Goal: Check status: Verify the current state of an ongoing process or item

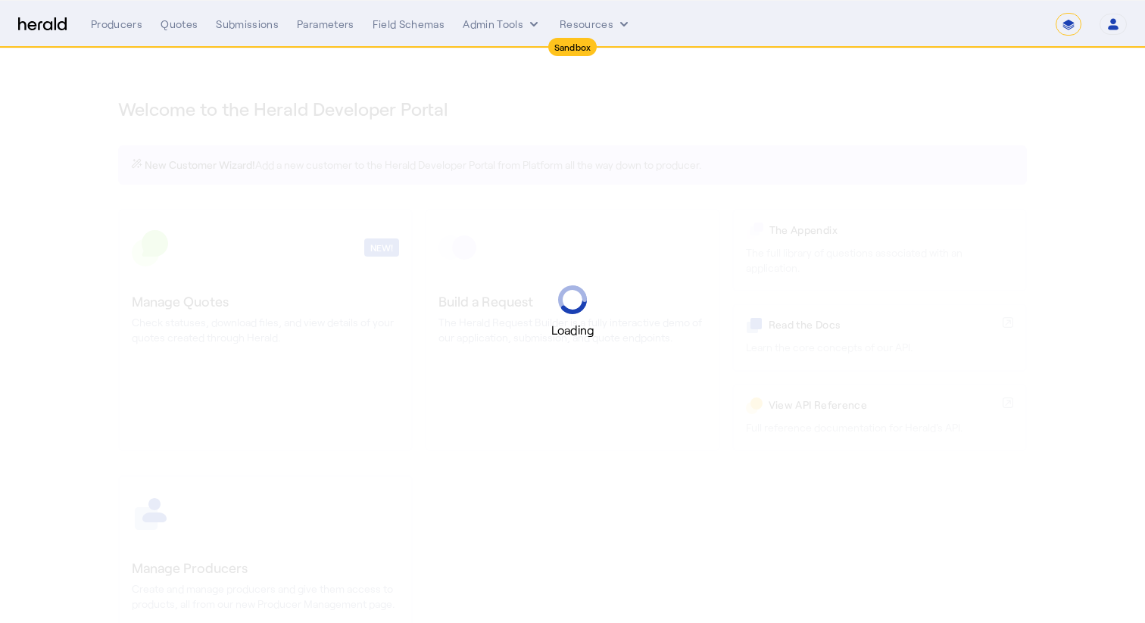
select select "*******"
select select "pfm_2v8p_herald_api"
select select "**********"
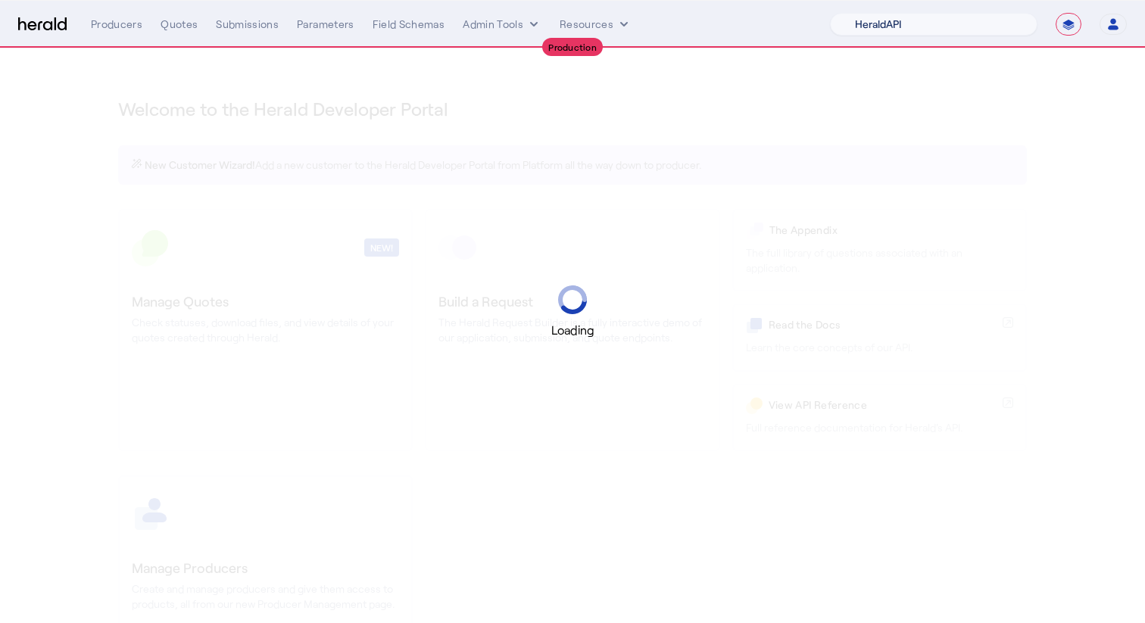
click at [949, 20] on select "1Fort Acrisure Acturis Affinity Advisors Affinity Risk Agentero AmWins Anzen Ao…" at bounding box center [933, 24] width 207 height 23
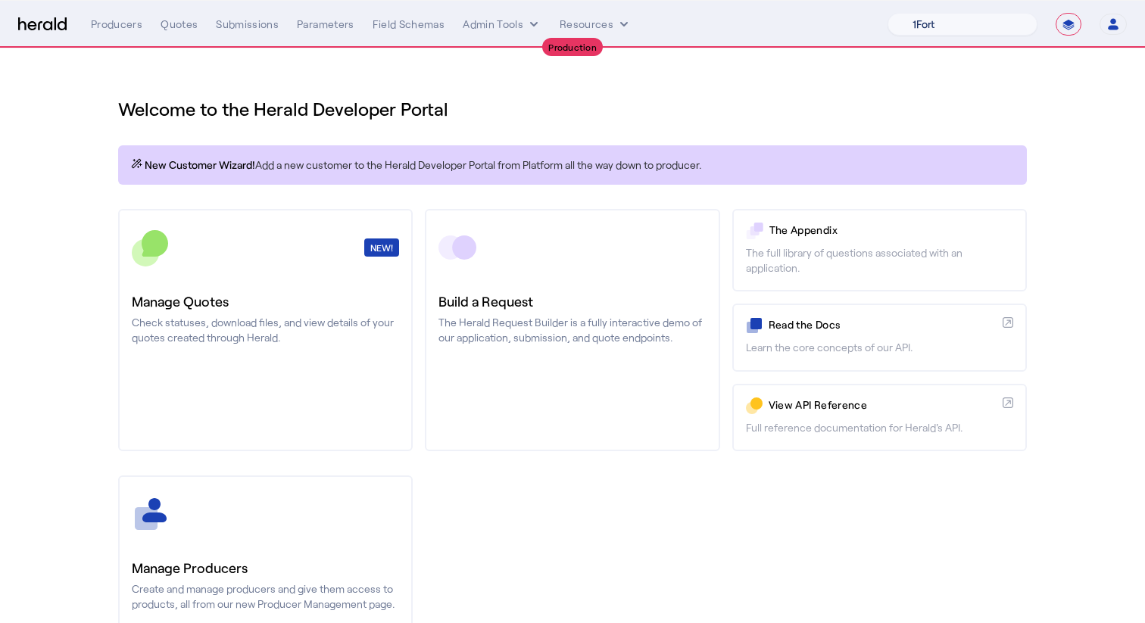
select select "pfm_z9k1_growthmill"
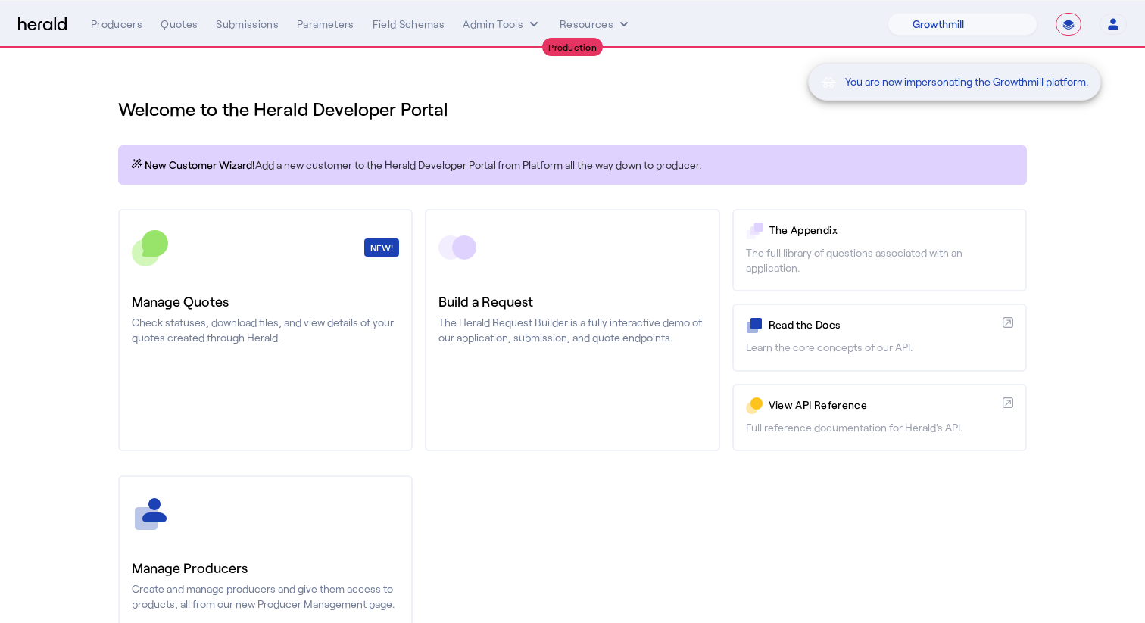
click at [194, 36] on div "You are now impersonating the Growthmill platform." at bounding box center [572, 311] width 1145 height 623
click at [170, 17] on div "You are now impersonating the Growthmill platform." at bounding box center [572, 311] width 1145 height 623
click at [170, 29] on div "You are now impersonating the Growthmill platform." at bounding box center [572, 311] width 1145 height 623
click at [181, 21] on div "You are now impersonating the Growthmill platform." at bounding box center [572, 311] width 1145 height 623
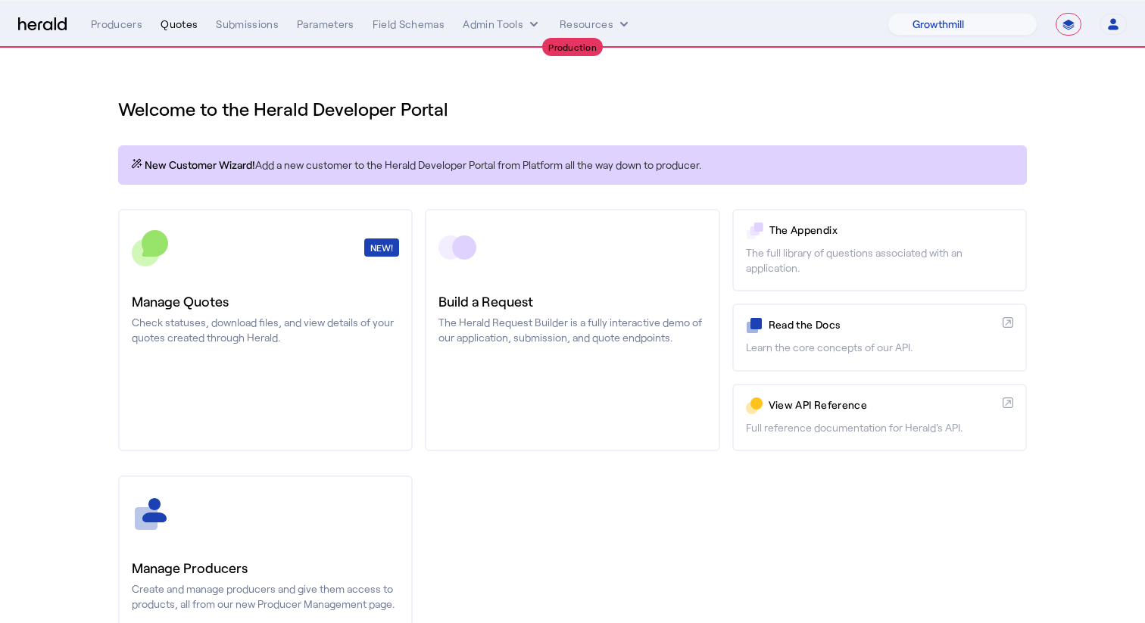
click at [182, 28] on div "Quotes" at bounding box center [178, 24] width 37 height 15
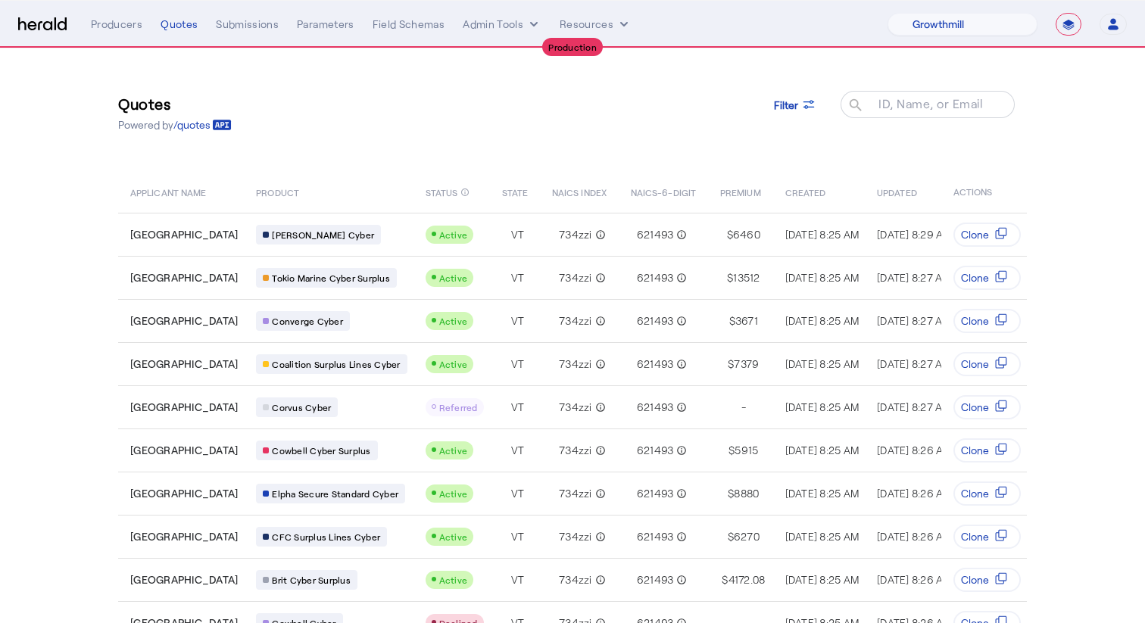
click at [897, 90] on div "Quotes Powered by /quotes Filter ID, Name, or Email search" at bounding box center [572, 112] width 908 height 67
click at [897, 93] on div at bounding box center [934, 112] width 136 height 42
click at [808, 97] on icon at bounding box center [808, 104] width 15 height 15
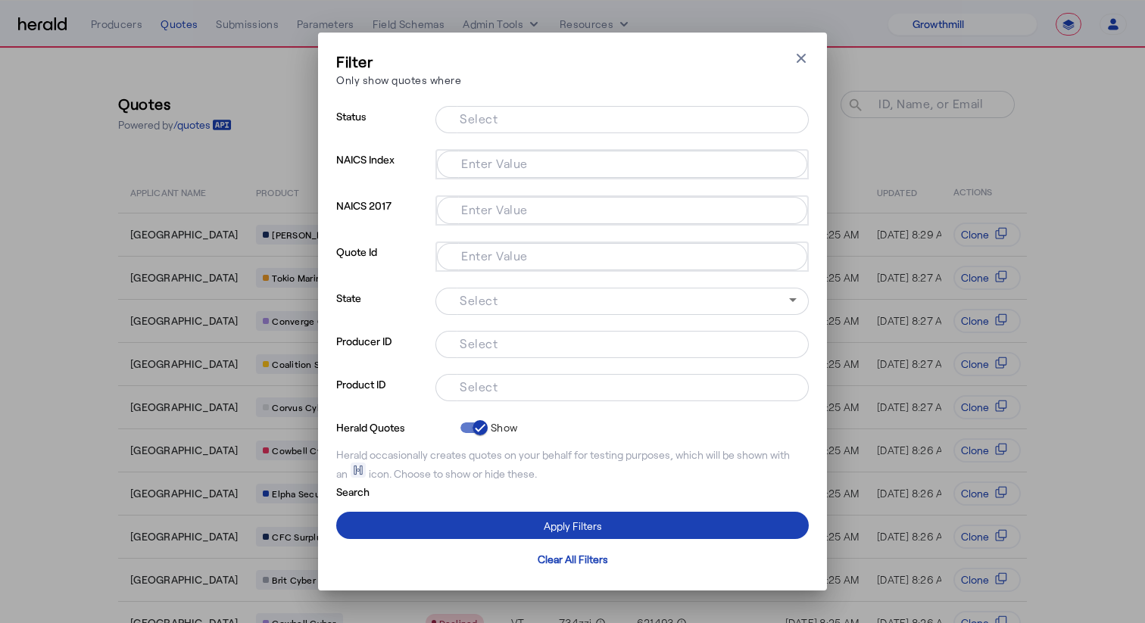
click at [495, 376] on div at bounding box center [621, 387] width 349 height 27
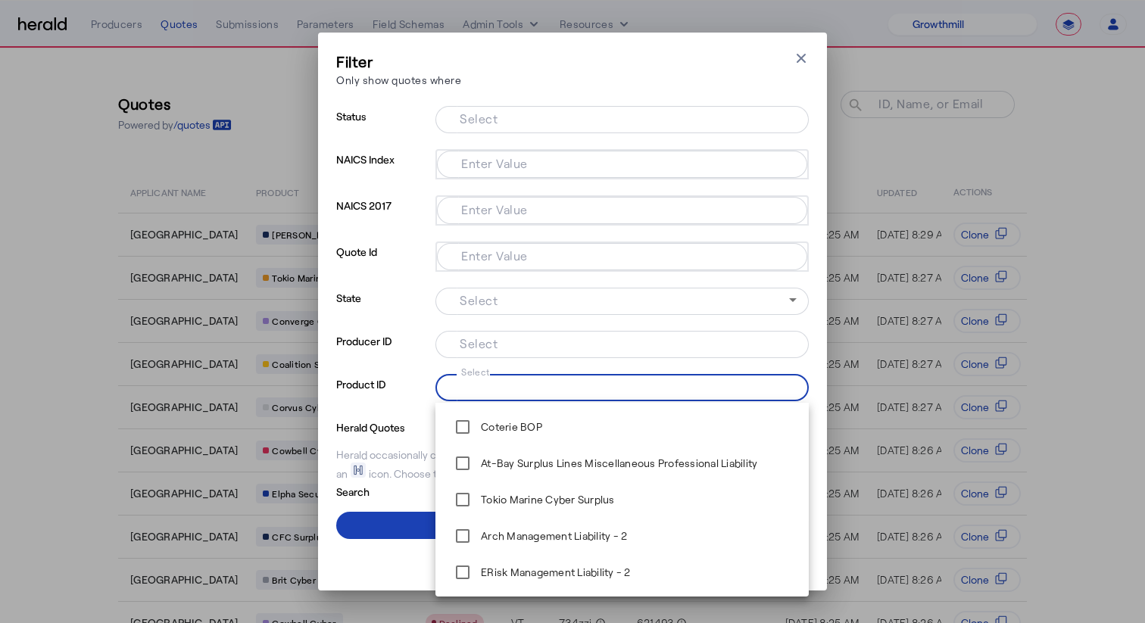
click at [495, 388] on input "Select" at bounding box center [618, 386] width 343 height 18
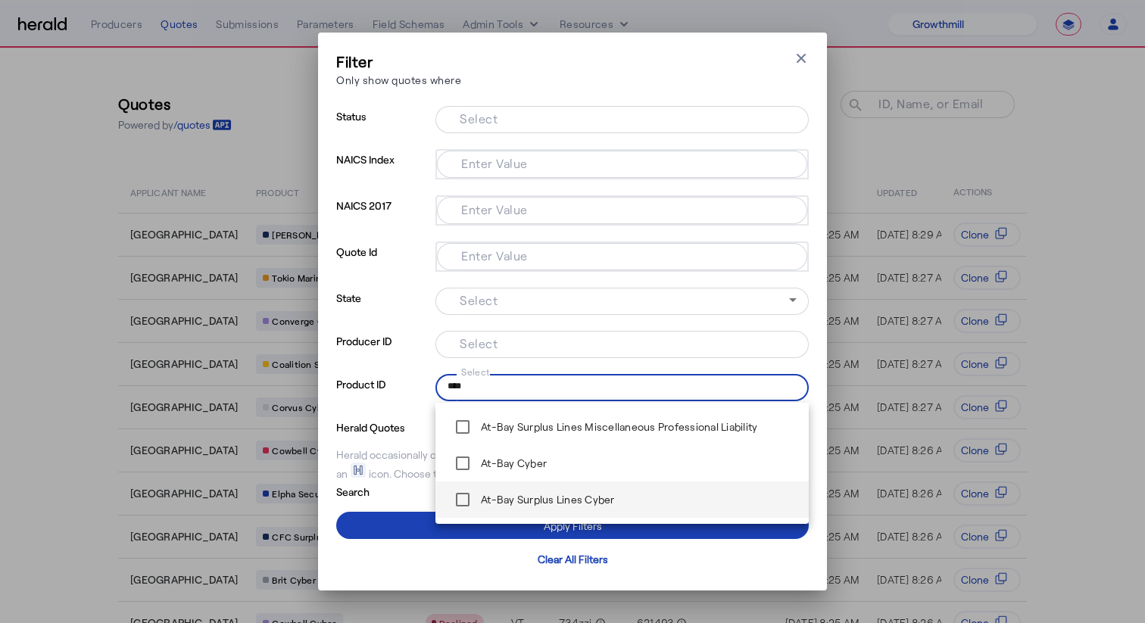
type input "****"
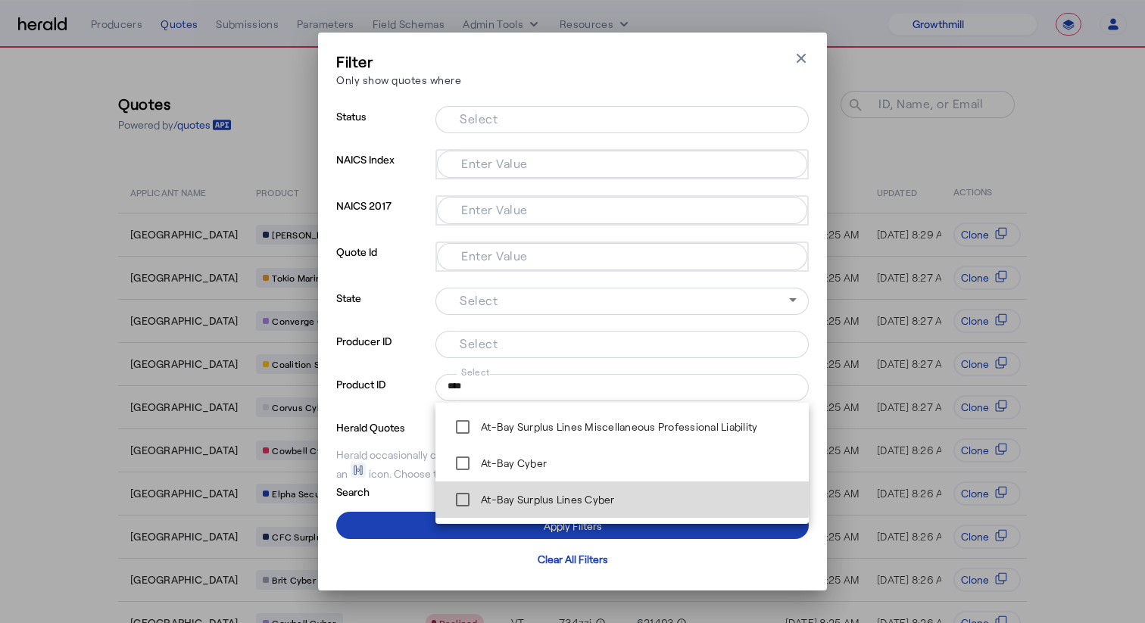
click at [540, 493] on label "At-Bay Surplus Lines Cyber" at bounding box center [546, 499] width 137 height 15
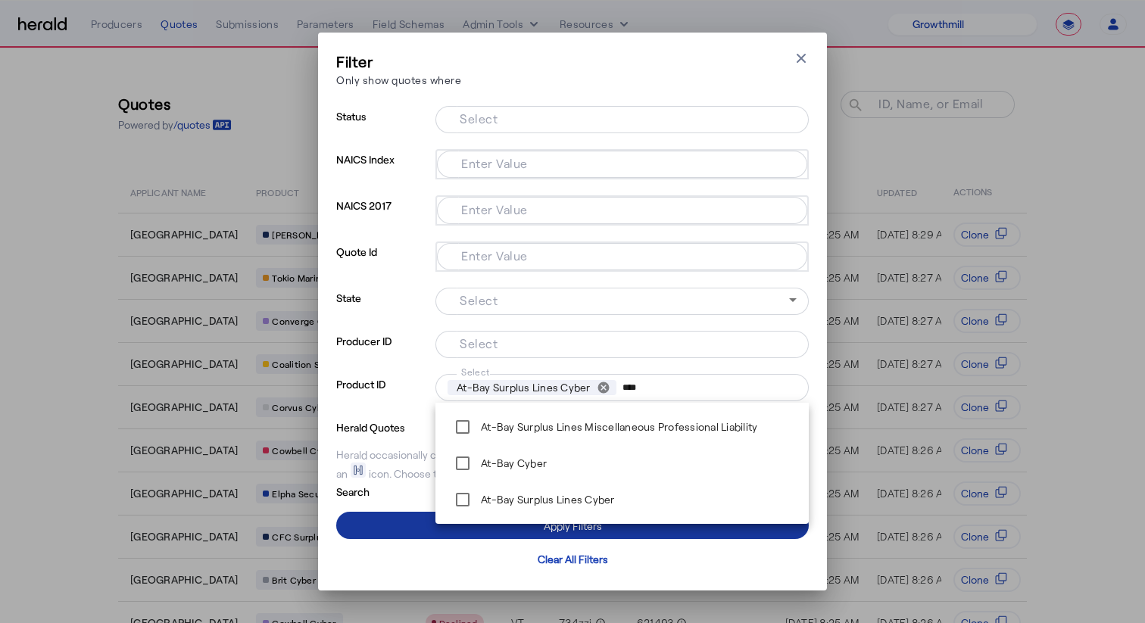
click at [503, 534] on span at bounding box center [572, 525] width 472 height 36
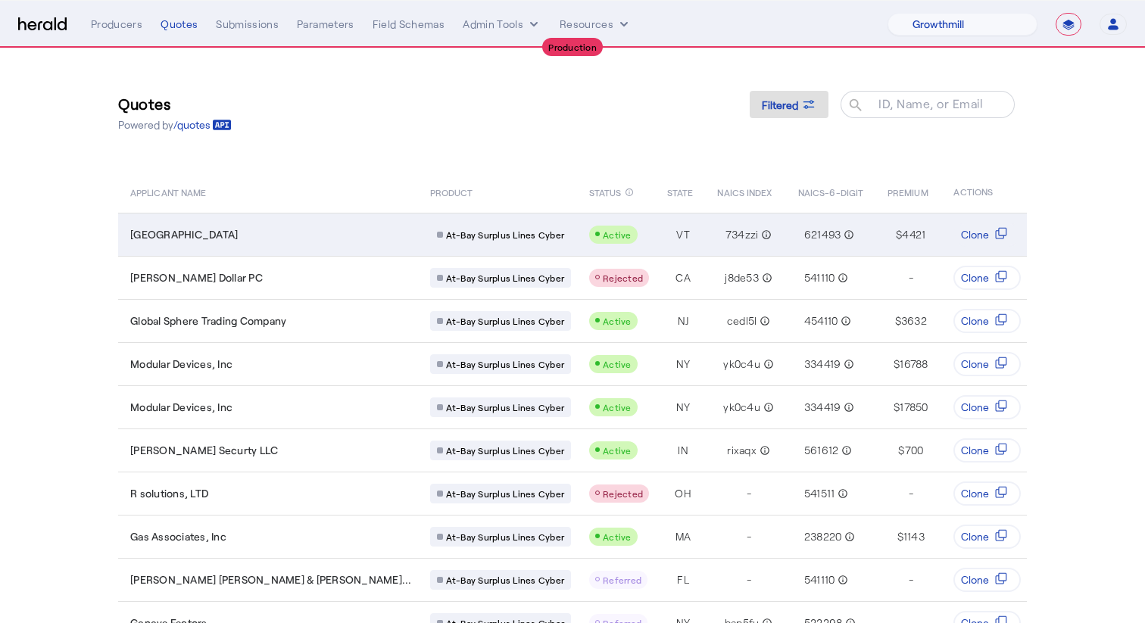
click at [676, 241] on span "VT" at bounding box center [683, 234] width 14 height 15
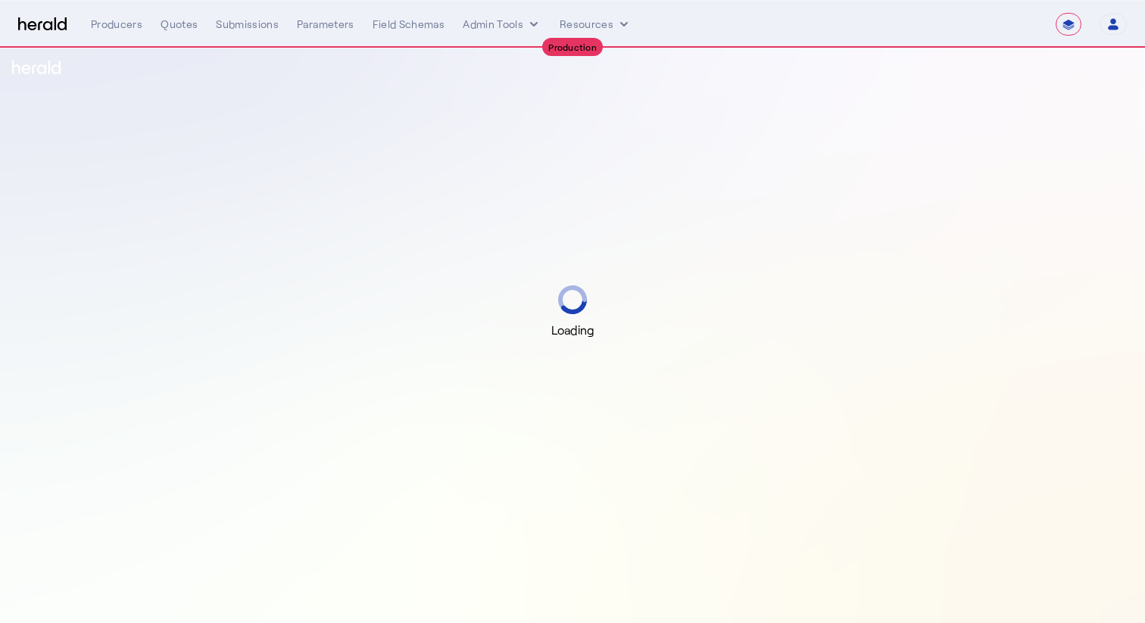
select select "**********"
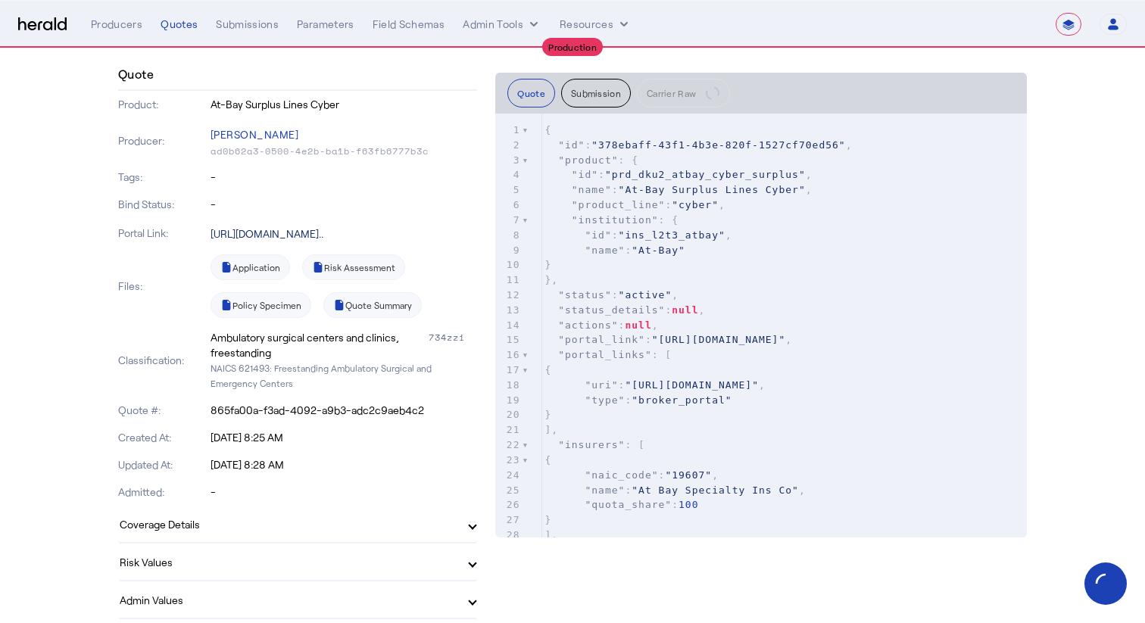
scroll to position [131, 0]
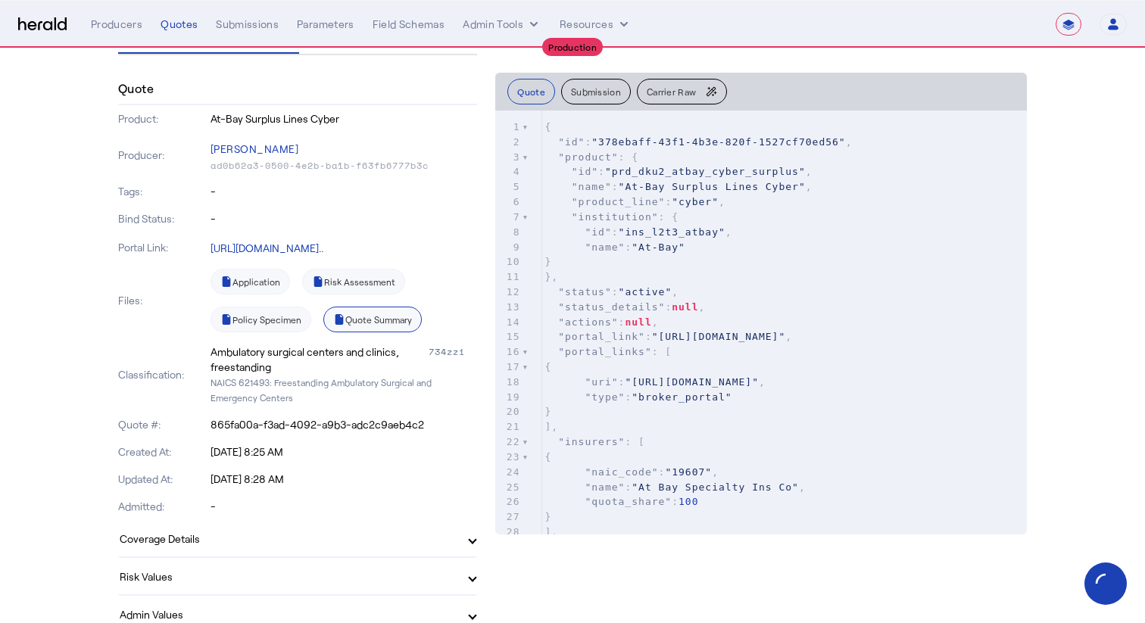
click at [366, 323] on link "Quote Summary" at bounding box center [372, 320] width 98 height 26
